Goal: Transaction & Acquisition: Purchase product/service

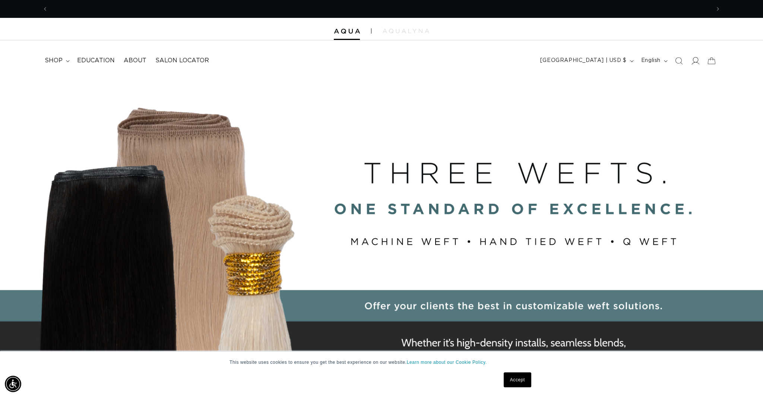
scroll to position [0, 1325]
click at [682, 61] on icon "Search" at bounding box center [679, 61] width 8 height 8
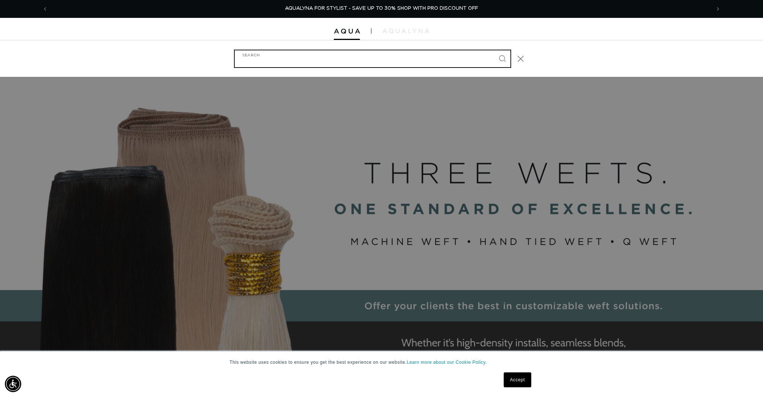
click at [482, 54] on input "Search" at bounding box center [373, 58] width 276 height 17
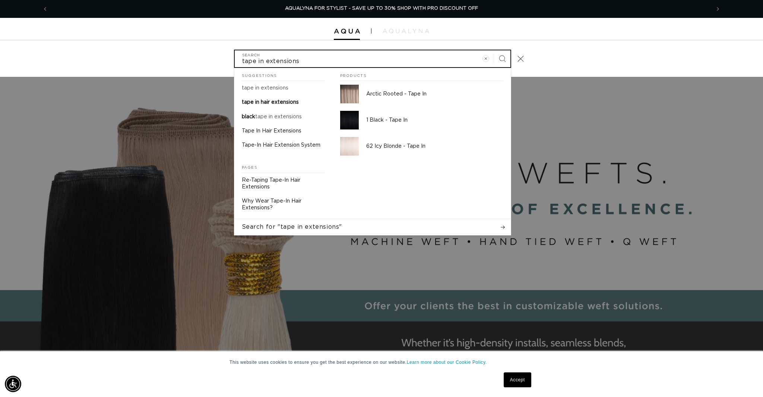
type input "tape in extensions"
click at [494, 50] on button "Search" at bounding box center [502, 58] width 16 height 16
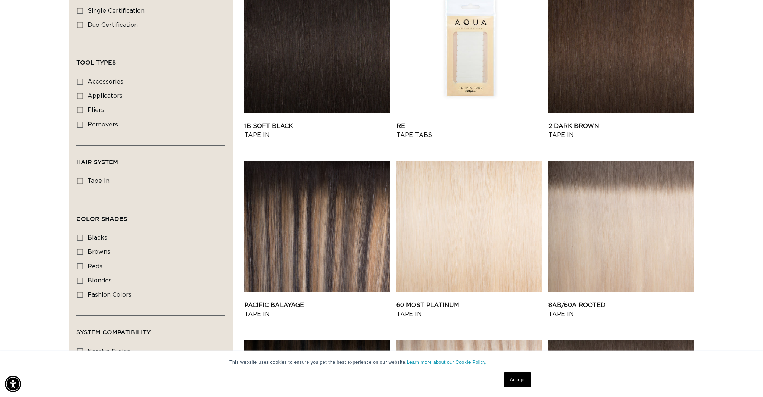
scroll to position [0, 1325]
click at [576, 124] on link "2 Dark Brown Tape In" at bounding box center [622, 130] width 146 height 18
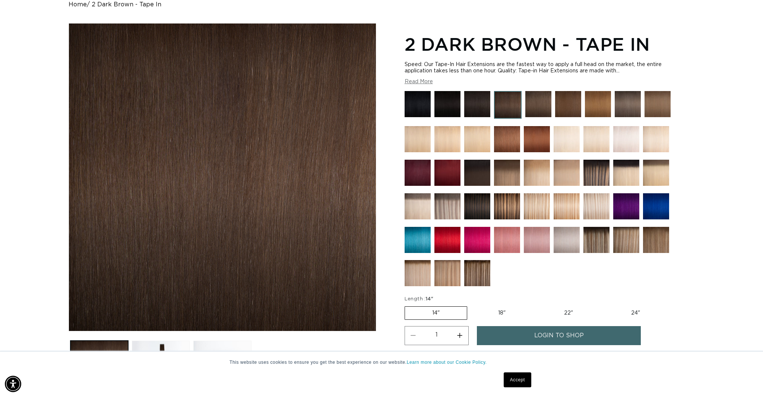
scroll to position [116, 0]
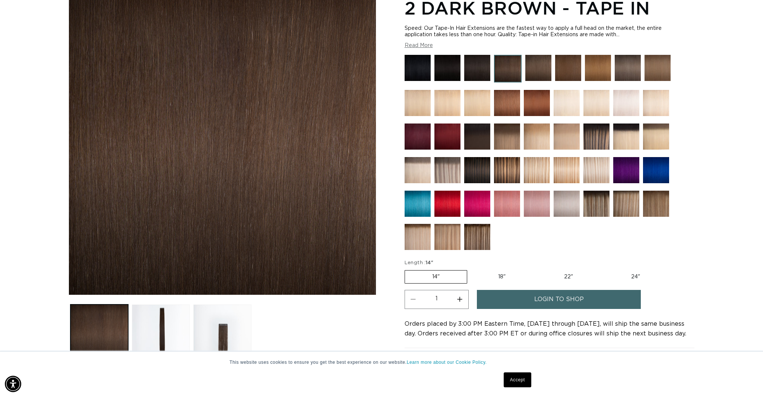
click at [569, 272] on label "22" Variant sold out or unavailable" at bounding box center [568, 276] width 63 height 13
click at [537, 269] on input "22" Variant sold out or unavailable" at bounding box center [537, 268] width 0 height 0
radio input "true"
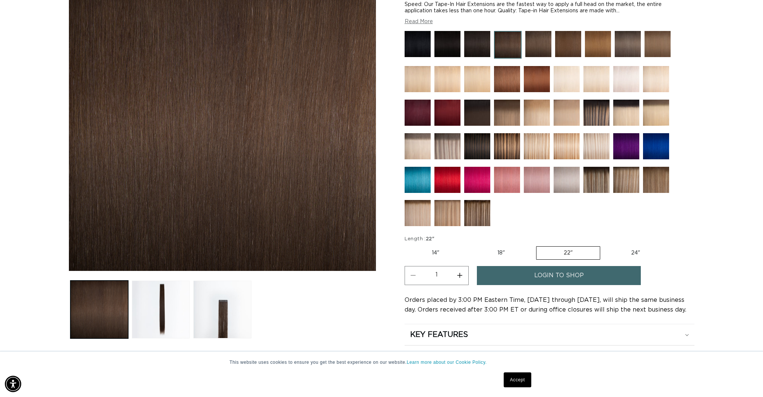
scroll to position [0, 1325]
click at [630, 248] on label "24" Variant sold out or unavailable" at bounding box center [635, 252] width 63 height 13
click at [604, 245] on input "24" Variant sold out or unavailable" at bounding box center [604, 244] width 0 height 0
radio input "true"
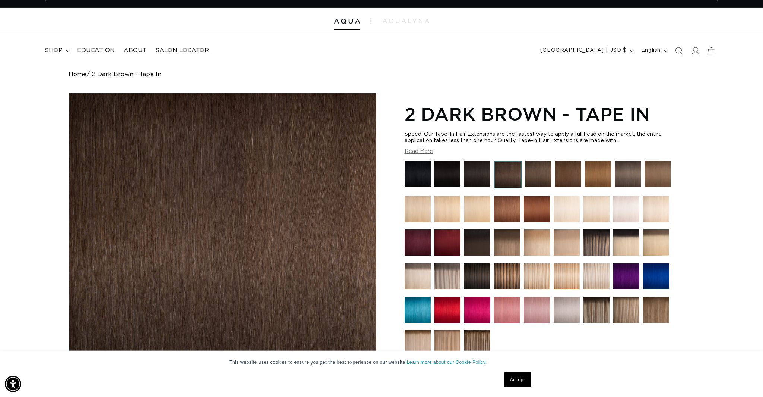
scroll to position [0, 0]
click at [611, 45] on button "[GEOGRAPHIC_DATA] | USD $" at bounding box center [586, 51] width 101 height 14
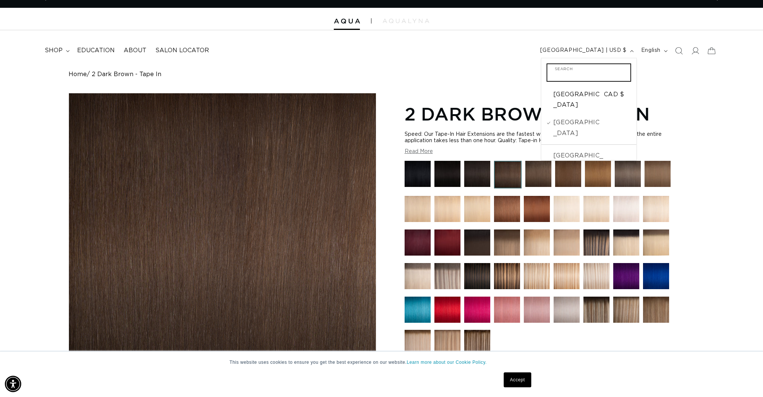
scroll to position [0, 663]
click at [574, 117] on span "[GEOGRAPHIC_DATA]" at bounding box center [577, 128] width 49 height 22
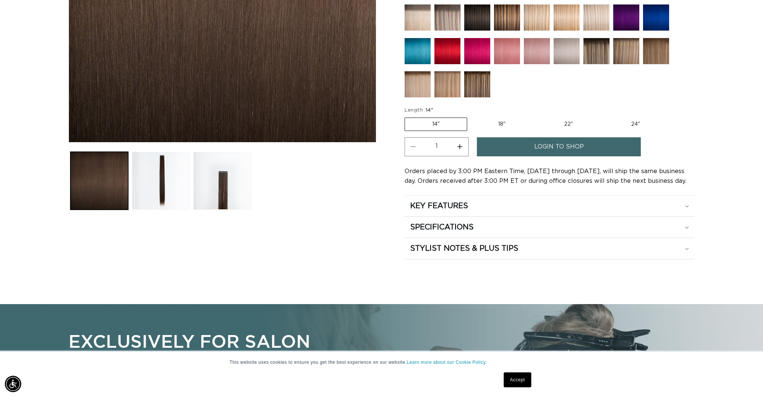
scroll to position [0, 663]
click at [636, 124] on label "24" Variant sold out or unavailable" at bounding box center [635, 124] width 63 height 13
click at [604, 116] on input "24" Variant sold out or unavailable" at bounding box center [604, 116] width 0 height 0
radio input "true"
click at [634, 124] on label "24" Variant sold out or unavailable" at bounding box center [635, 123] width 64 height 13
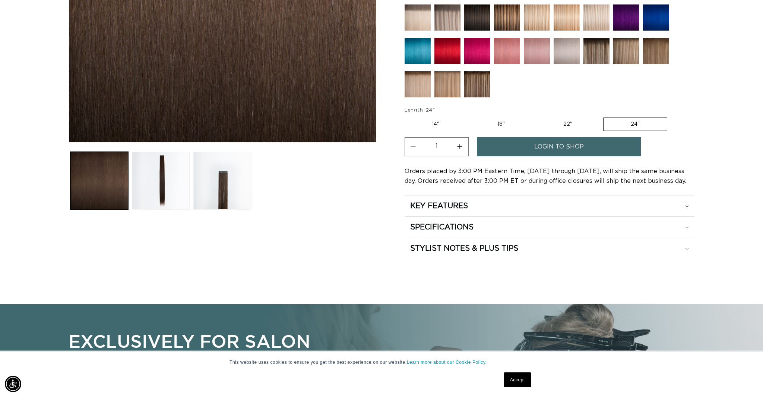
click at [604, 116] on input "24" Variant sold out or unavailable" at bounding box center [603, 116] width 0 height 0
